Goal: Information Seeking & Learning: Check status

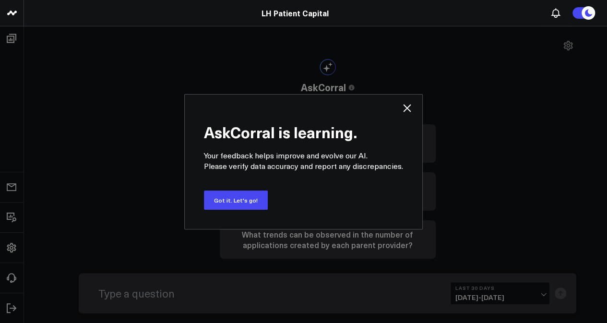
click at [401, 107] on icon at bounding box center [407, 108] width 12 height 12
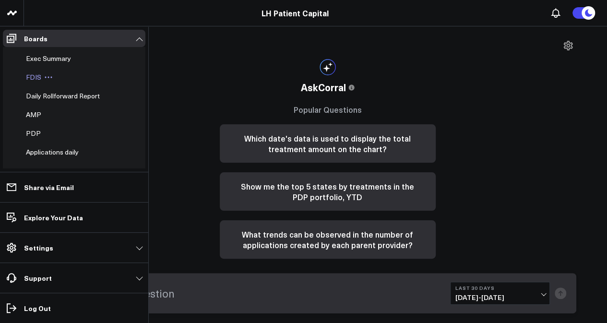
click at [28, 73] on span "FDIS" at bounding box center [33, 77] width 15 height 9
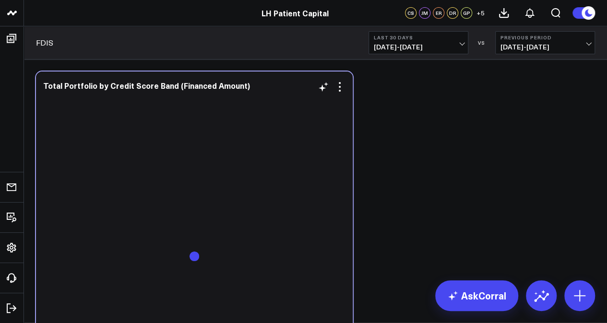
click at [225, 184] on div at bounding box center [194, 264] width 303 height 335
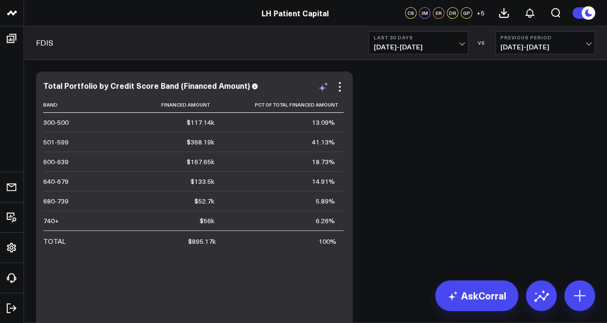
click at [327, 90] on icon at bounding box center [324, 87] width 12 height 12
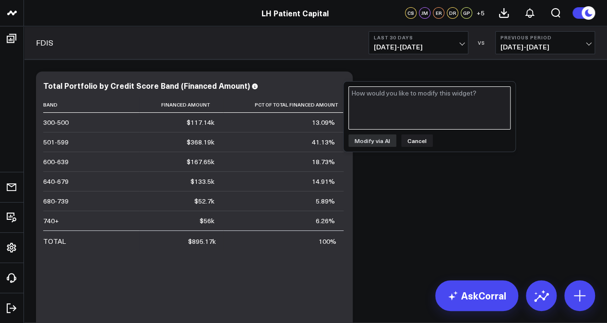
click at [398, 99] on textarea at bounding box center [430, 107] width 162 height 43
type textarea "Dentistry for Life"
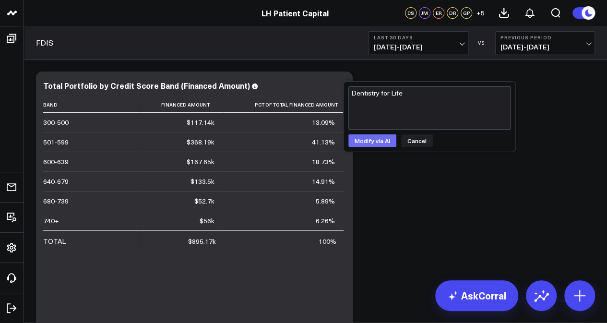
click at [372, 140] on button "Modify via AI" at bounding box center [373, 140] width 48 height 12
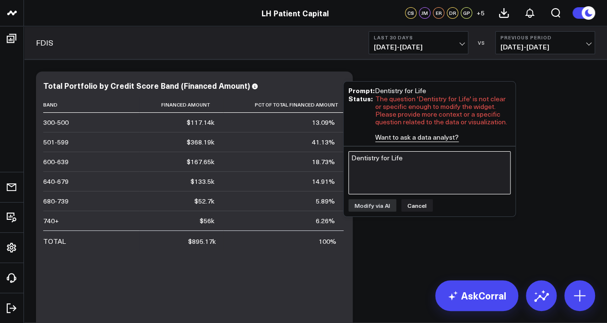
click at [390, 172] on textarea "Dentistry for Life" at bounding box center [430, 172] width 162 height 43
type textarea "filter this for Dentistry for Life"
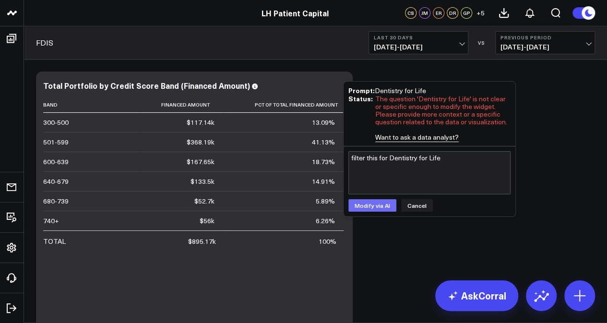
click at [372, 203] on button "Modify via AI" at bounding box center [373, 205] width 48 height 12
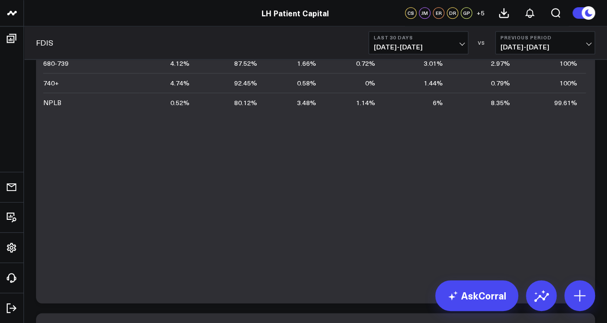
scroll to position [517, 0]
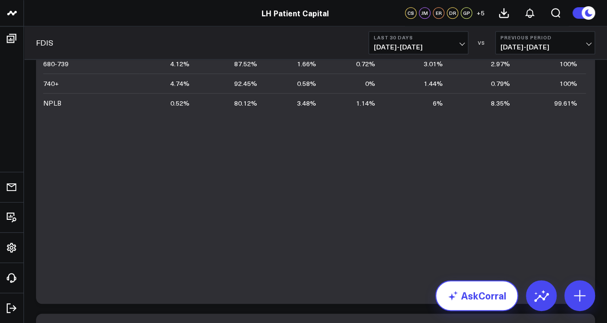
click at [468, 305] on link "AskCorral" at bounding box center [477, 295] width 83 height 31
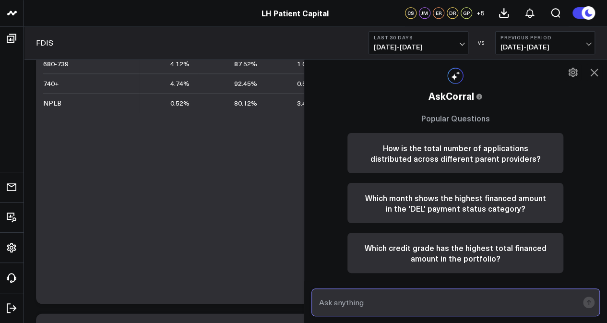
click at [381, 304] on input "text" at bounding box center [448, 302] width 262 height 17
type input "What is the average credit score at Dentistry for Life?"
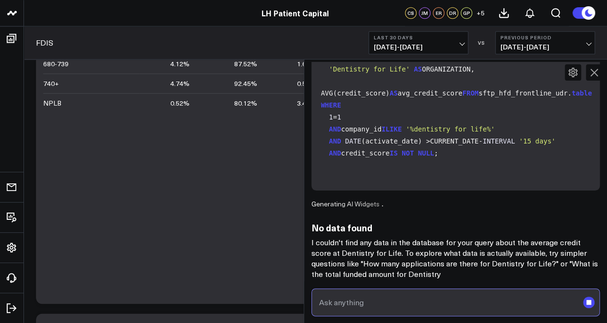
scroll to position [214, 0]
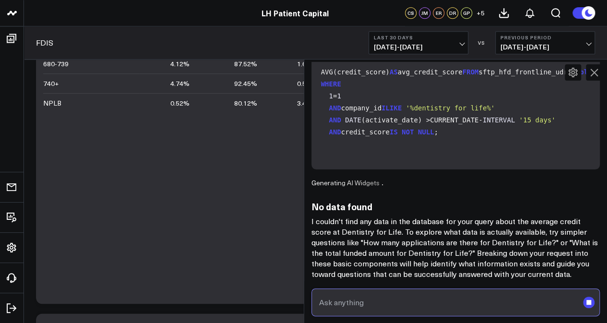
click at [388, 302] on input "text" at bounding box center [448, 302] width 262 height 17
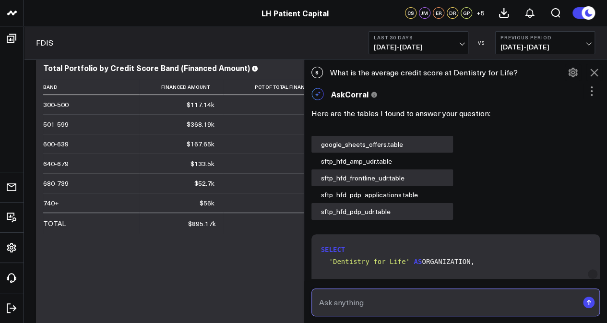
scroll to position [0, 0]
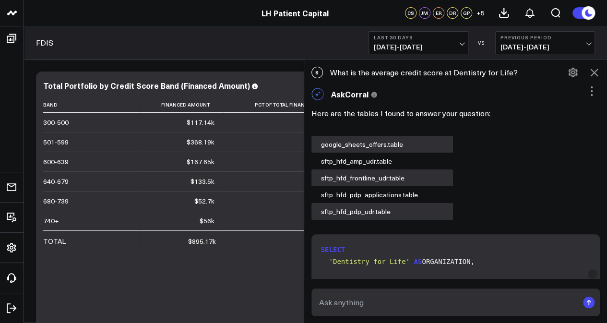
click at [598, 73] on icon at bounding box center [595, 73] width 12 height 12
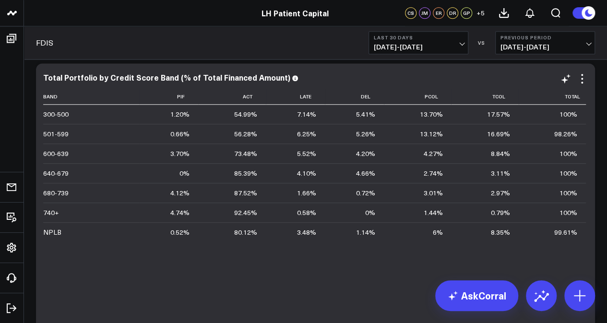
scroll to position [370, 0]
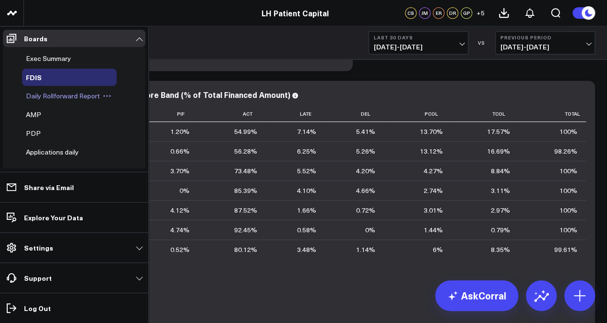
click at [58, 97] on span "Daily Rollforward Report" at bounding box center [63, 95] width 74 height 9
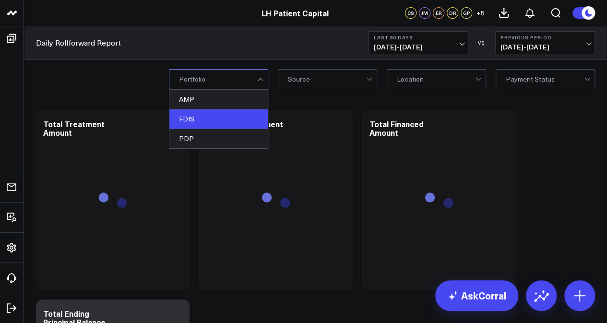
click at [222, 115] on div "FDIS" at bounding box center [219, 119] width 98 height 20
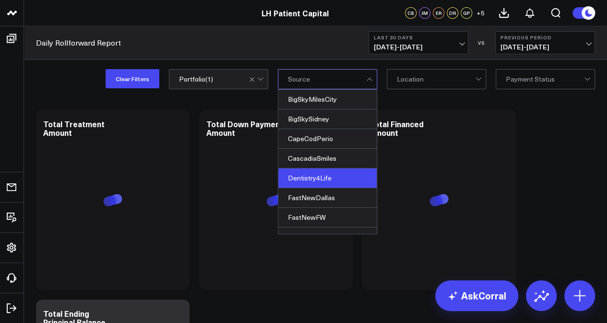
click at [335, 185] on div "Dentistry4Life" at bounding box center [328, 179] width 98 height 20
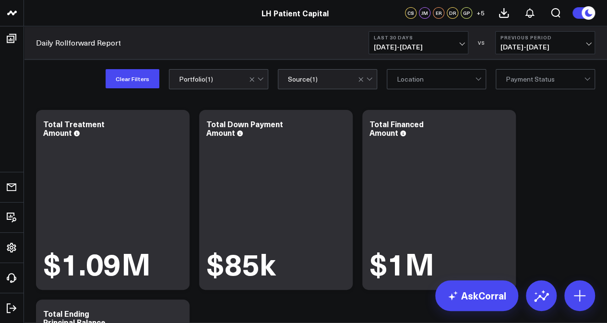
click at [264, 42] on div "Daily Rollforward Report Last 30 Days [DATE] - [DATE] VS Previous Period [DATE]…" at bounding box center [315, 42] width 583 height 33
click at [445, 44] on span "[DATE] - [DATE]" at bounding box center [418, 47] width 89 height 8
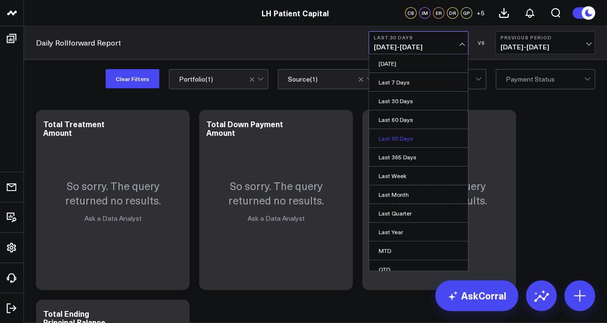
click at [423, 134] on link "Last 90 Days" at bounding box center [418, 138] width 99 height 18
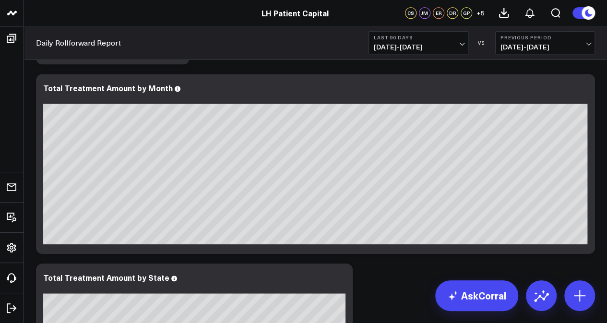
scroll to position [389, 0]
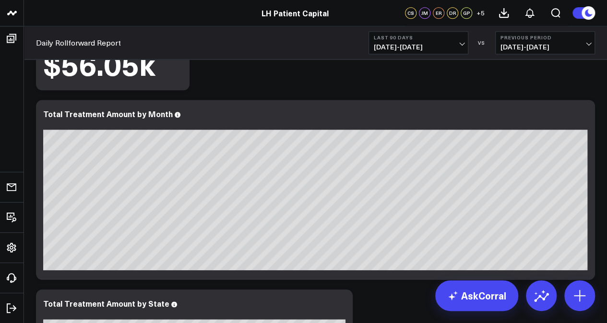
drag, startPoint x: 446, startPoint y: 30, endPoint x: 455, endPoint y: 43, distance: 16.2
click at [455, 43] on div "Daily Rollforward Report Last 90 Days [DATE] - [DATE] VS Previous Period [DATE]…" at bounding box center [315, 42] width 583 height 33
click at [455, 43] on span "[DATE] - [DATE]" at bounding box center [418, 47] width 89 height 8
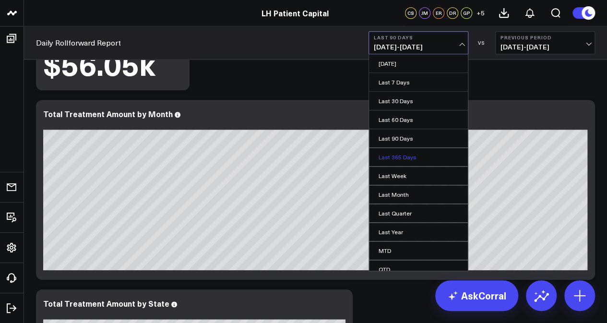
click at [439, 153] on link "Last 365 Days" at bounding box center [418, 157] width 99 height 18
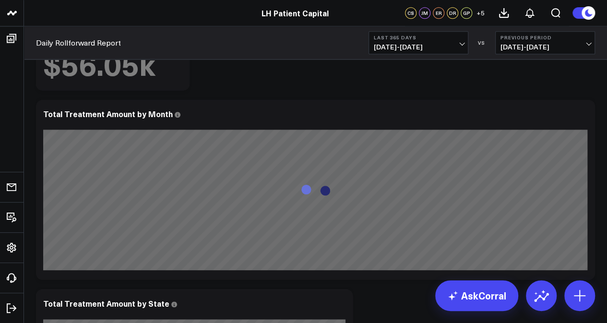
click at [439, 97] on div "Modify via AI Copy link to widget Ask support Remove Create linked copy Exec Su…" at bounding box center [315, 285] width 569 height 1138
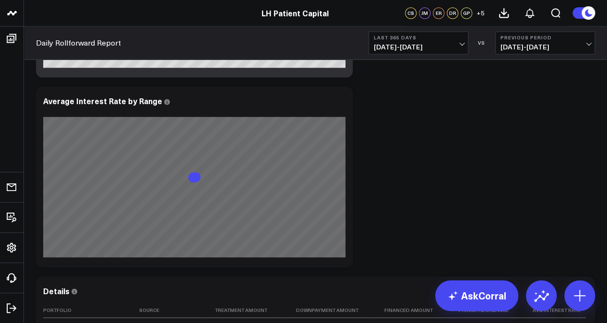
scroll to position [782, 0]
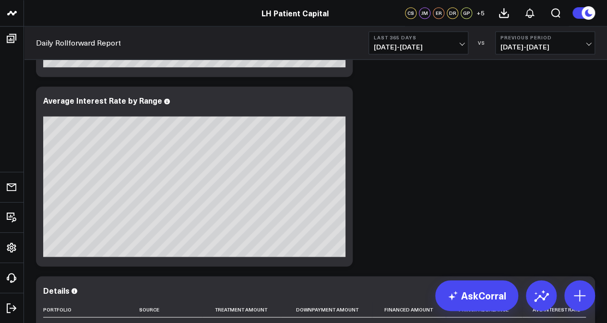
click at [482, 12] on span "+ 5" at bounding box center [481, 13] width 8 height 7
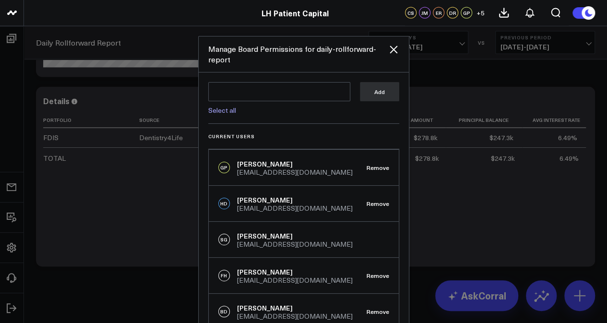
scroll to position [24, 0]
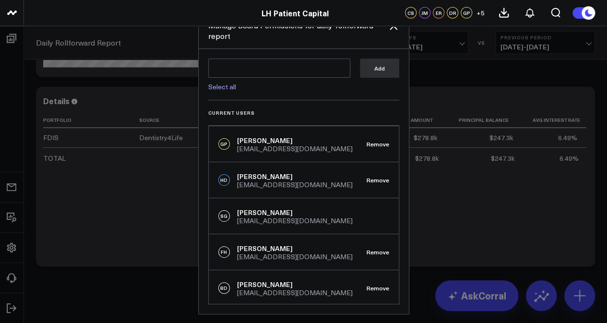
click at [460, 78] on div at bounding box center [303, 161] width 607 height 323
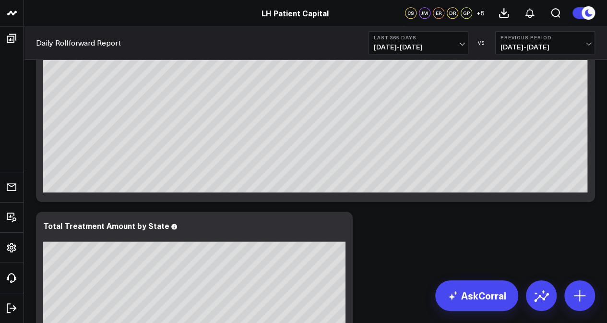
scroll to position [440, 0]
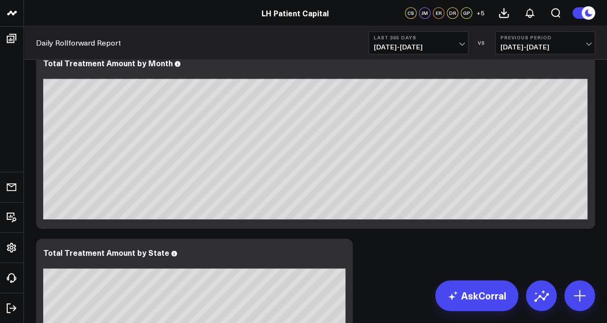
click at [410, 263] on div "Modify via AI Copy link to widget Ask support Remove Create linked copy Exec Su…" at bounding box center [315, 234] width 569 height 1138
